Goal: Task Accomplishment & Management: Manage account settings

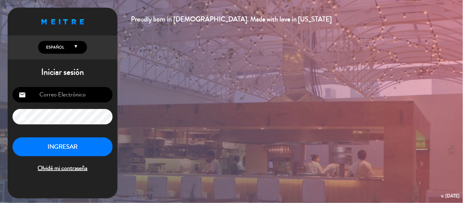
type input "[EMAIL_ADDRESS][DOMAIN_NAME]"
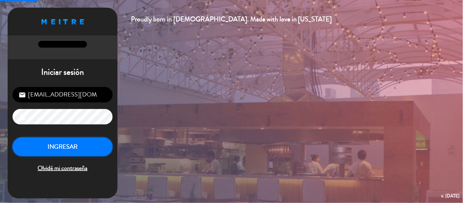
drag, startPoint x: 80, startPoint y: 149, endPoint x: 99, endPoint y: 77, distance: 74.4
click at [81, 149] on button "INGRESAR" at bounding box center [63, 146] width 100 height 19
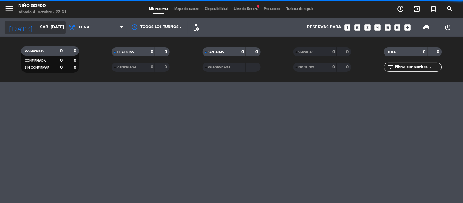
click at [56, 26] on input "sáb. [DATE]" at bounding box center [66, 27] width 58 height 11
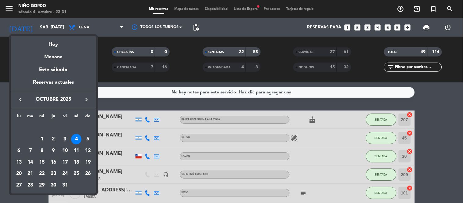
click at [87, 140] on div "5" at bounding box center [88, 139] width 10 height 10
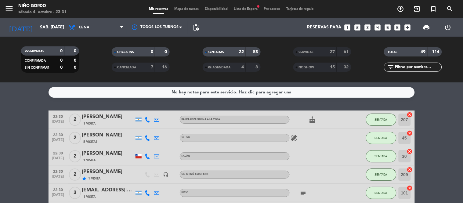
type input "dom. [DATE]"
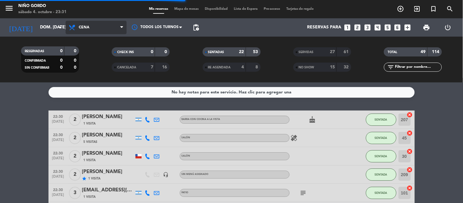
click at [107, 26] on span "Cena" at bounding box center [96, 27] width 61 height 13
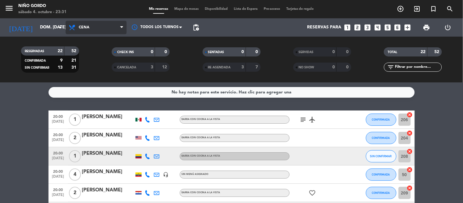
click at [108, 27] on span "Cena" at bounding box center [96, 27] width 61 height 13
click at [101, 54] on div "menu Niño Gordo sábado 4. octubre - 23:31 Mis reservas Mapa de mesas Disponibil…" at bounding box center [231, 41] width 463 height 82
